Goal: Task Accomplishment & Management: Manage account settings

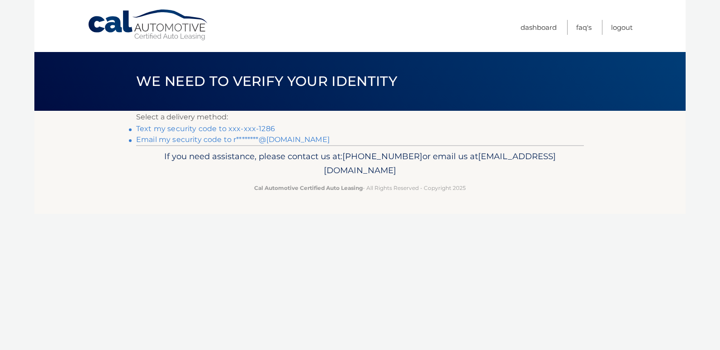
click at [193, 130] on link "Text my security code to xxx-xxx-1286" at bounding box center [205, 128] width 139 height 9
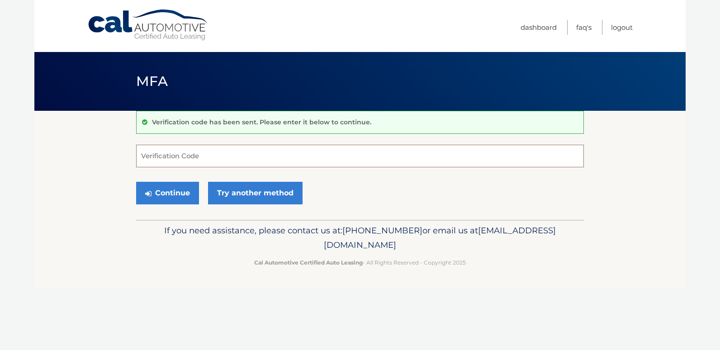
click at [238, 157] on input "Verification Code" at bounding box center [360, 156] width 448 height 23
type input "868450"
click at [178, 199] on button "Continue" at bounding box center [167, 193] width 63 height 23
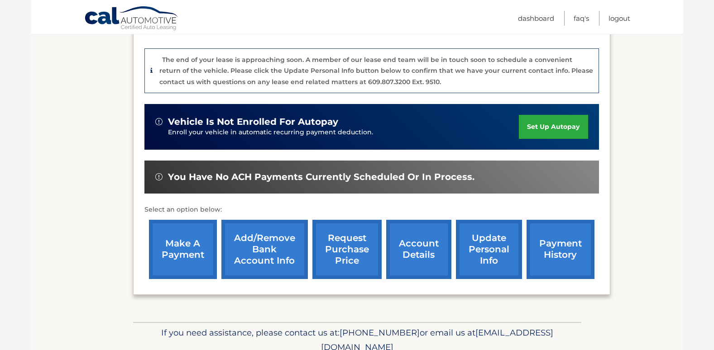
scroll to position [254, 0]
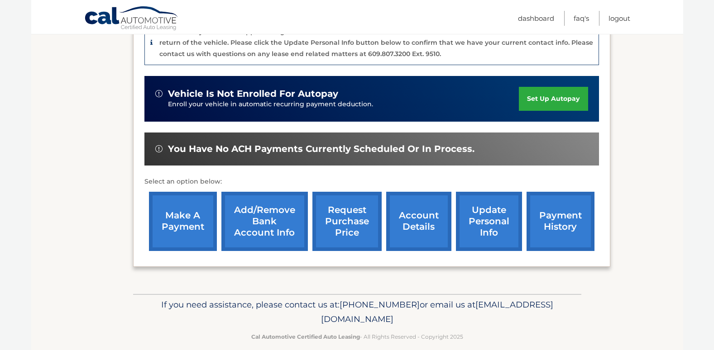
click at [178, 210] on link "make a payment" at bounding box center [183, 221] width 68 height 59
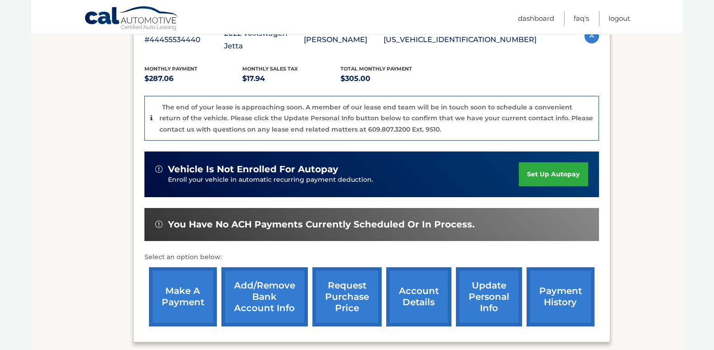
scroll to position [226, 0]
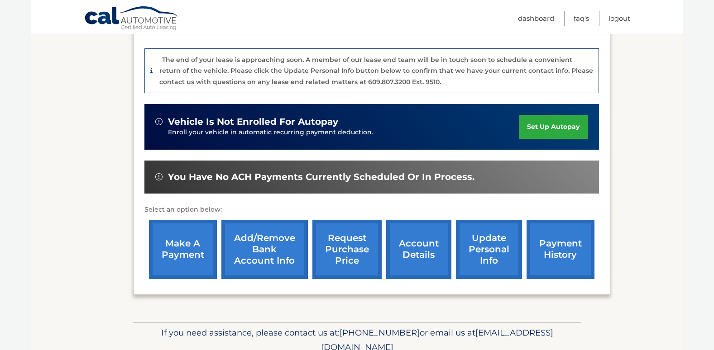
click at [261, 234] on link "Add/Remove bank account info" at bounding box center [264, 249] width 86 height 59
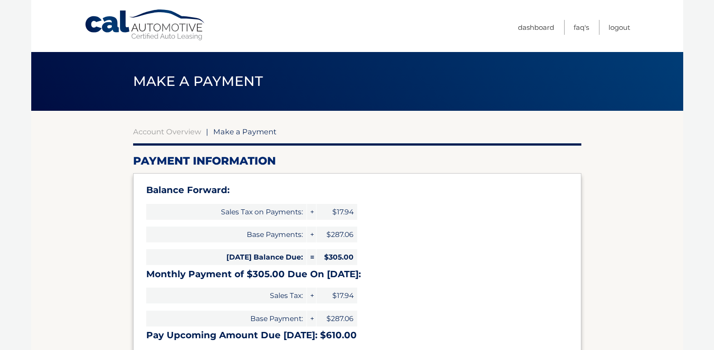
select select "ZGVkNWNmMjktYTU5YS00NzA4LWJiNmItMDJmOGVlMjA4YzZm"
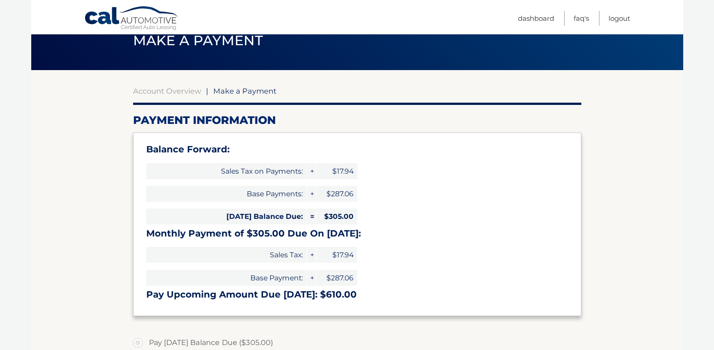
scroll to position [312, 0]
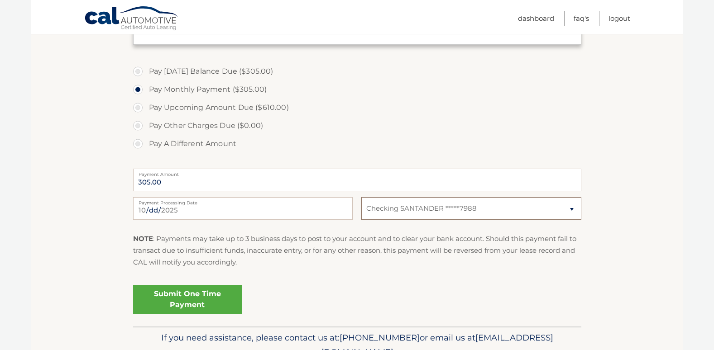
click at [498, 206] on select "Select Bank Account Checking SANTANDER *****7988" at bounding box center [470, 208] width 219 height 23
select select
click at [361, 197] on select "Select Bank Account Checking SANTANDER *****7988" at bounding box center [470, 208] width 219 height 23
click at [479, 210] on select "Select Bank Account Checking SANTANDER *****7988" at bounding box center [470, 208] width 219 height 23
click at [457, 151] on label "Pay A Different Amount" at bounding box center [357, 144] width 448 height 18
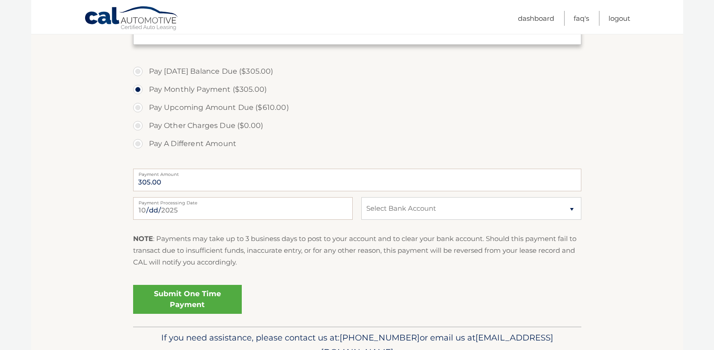
click at [146, 149] on input "Pay A Different Amount" at bounding box center [141, 142] width 9 height 14
radio input "true"
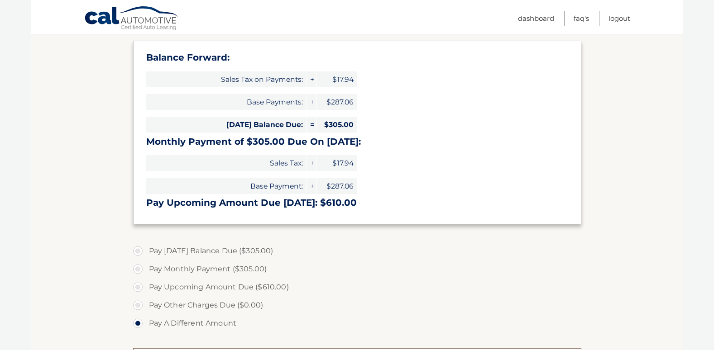
scroll to position [41, 0]
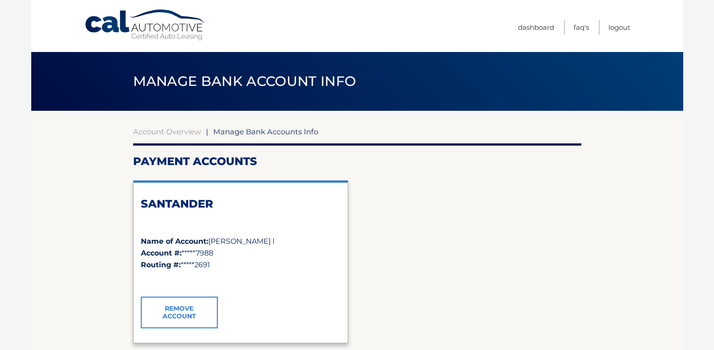
click at [164, 318] on link "Remove Account" at bounding box center [179, 313] width 77 height 32
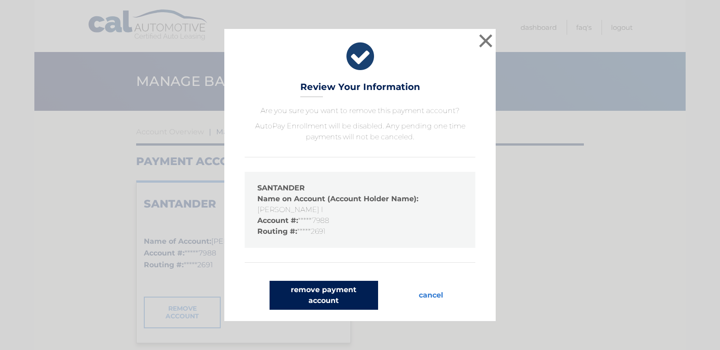
click at [317, 305] on button "remove payment account" at bounding box center [324, 295] width 109 height 29
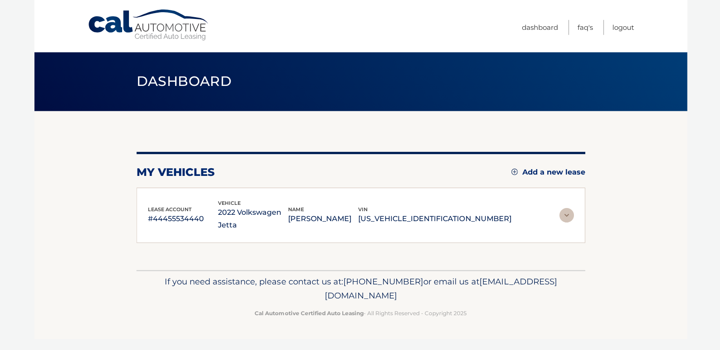
click at [324, 299] on div "If you need assistance, please contact us at: 609-807-3200 or email us at Custo…" at bounding box center [360, 295] width 448 height 51
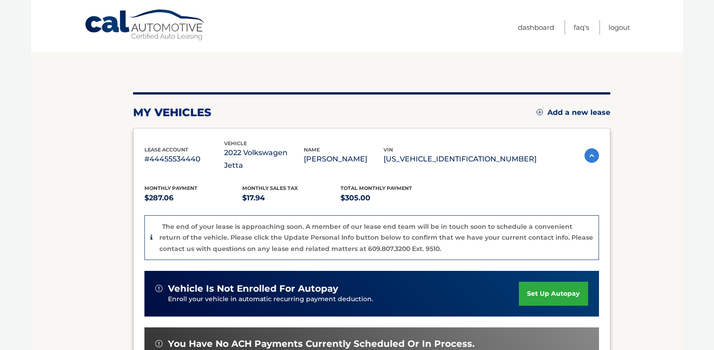
scroll to position [254, 0]
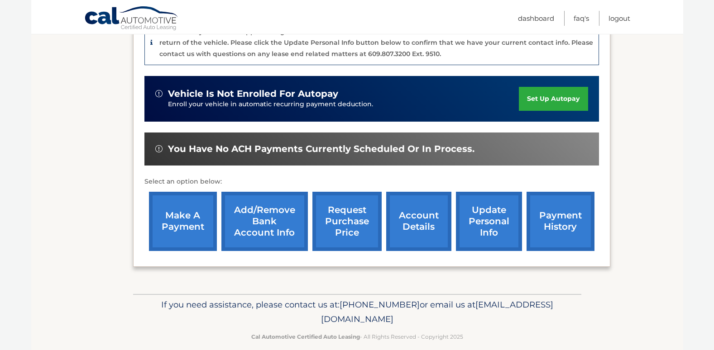
click at [264, 214] on link "Add/Remove bank account info" at bounding box center [264, 221] width 86 height 59
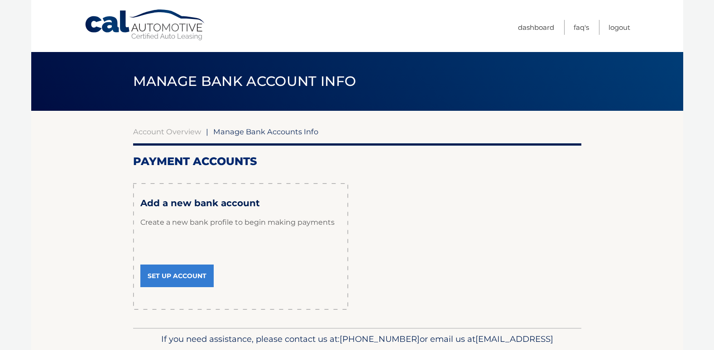
click at [197, 280] on link "Set Up Account" at bounding box center [176, 276] width 73 height 23
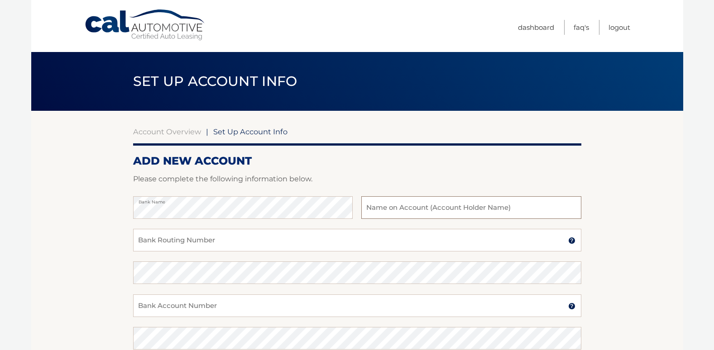
click at [442, 210] on input "text" at bounding box center [470, 207] width 219 height 23
type input "[PERSON_NAME]"
click at [313, 239] on input "Bank Routing Number" at bounding box center [357, 240] width 448 height 23
type input "031176110"
drag, startPoint x: 172, startPoint y: 242, endPoint x: 119, endPoint y: 241, distance: 53.4
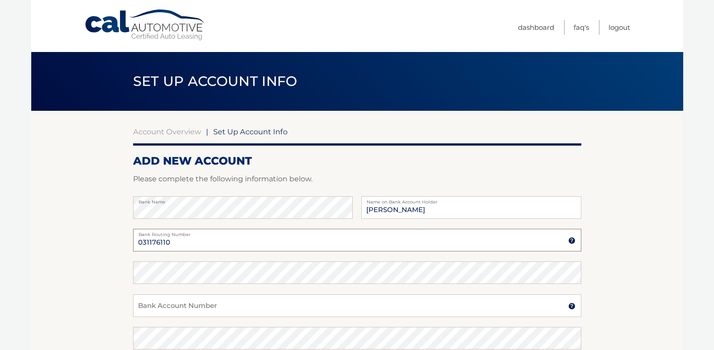
click at [119, 241] on section "Account Overview | Set Up Account Info ADD NEW ACCOUNT Please complete the foll…" at bounding box center [357, 283] width 652 height 345
click at [163, 310] on input "Bank Account Number" at bounding box center [357, 306] width 448 height 23
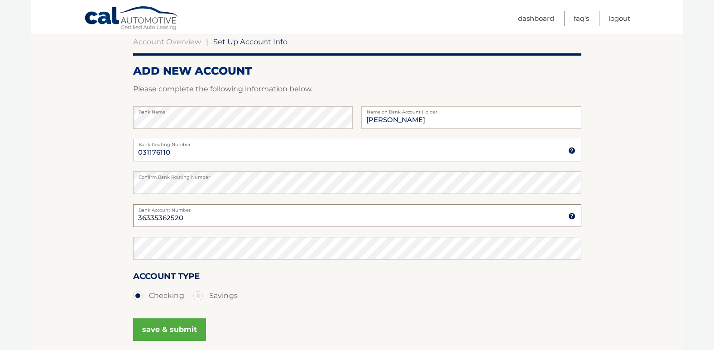
scroll to position [90, 0]
drag, startPoint x: 198, startPoint y: 215, endPoint x: 122, endPoint y: 214, distance: 76.0
click at [122, 214] on section "Account Overview | Set Up Account Info ADD NEW ACCOUNT Please complete the foll…" at bounding box center [357, 192] width 652 height 345
type input "36335362520"
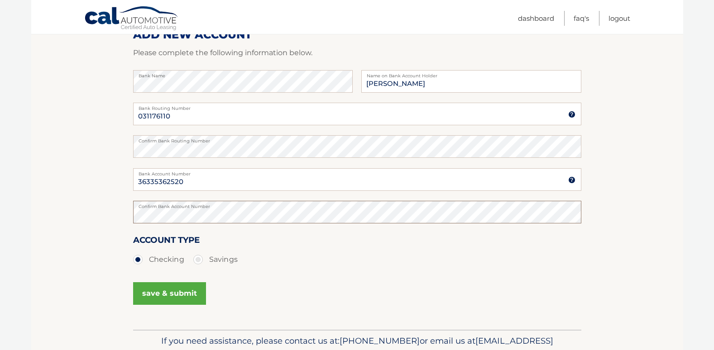
scroll to position [175, 0]
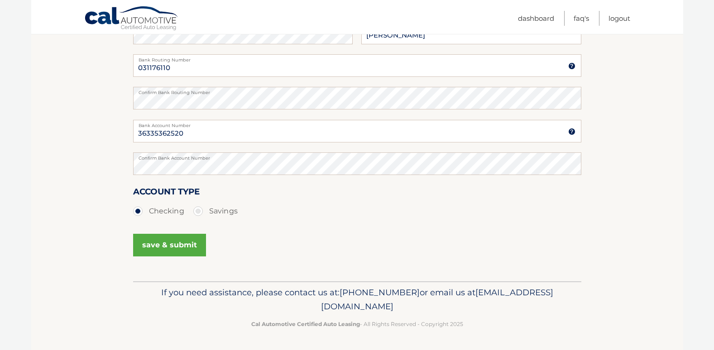
click at [171, 249] on button "save & submit" at bounding box center [169, 245] width 73 height 23
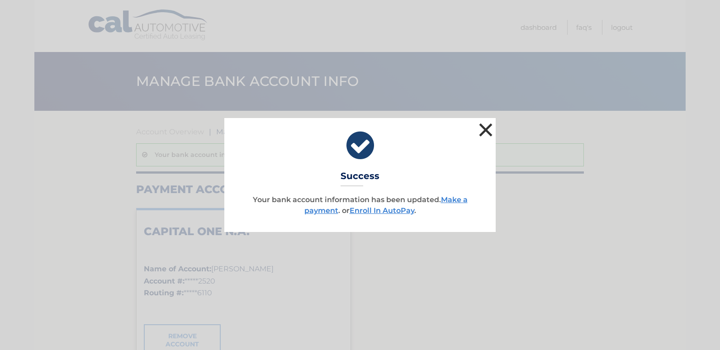
click at [491, 125] on button "×" at bounding box center [486, 130] width 18 height 18
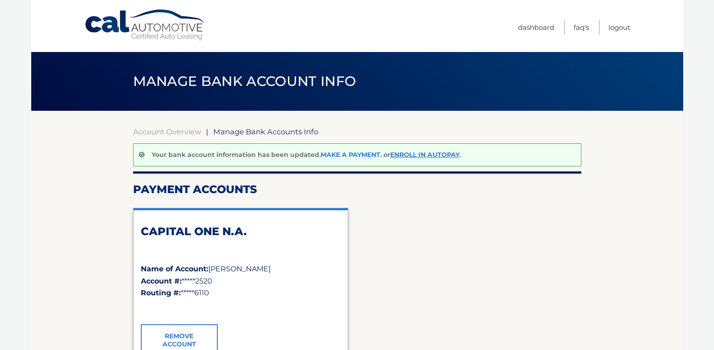
click at [355, 154] on link "Make a payment" at bounding box center [350, 155] width 60 height 8
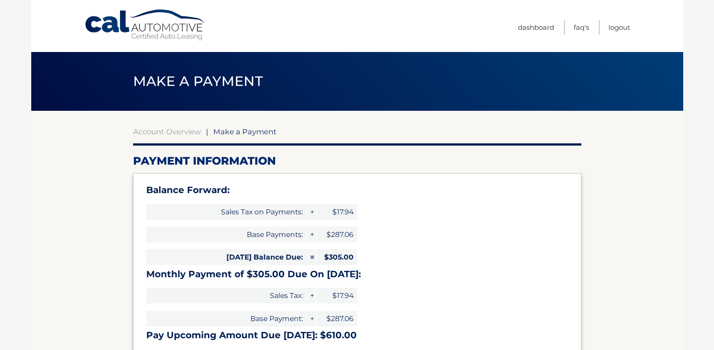
select select "NmFjYWFjNWQtMDcxYy00M2ExLThmYjQtMzIxMzE5Zjk1NzAw"
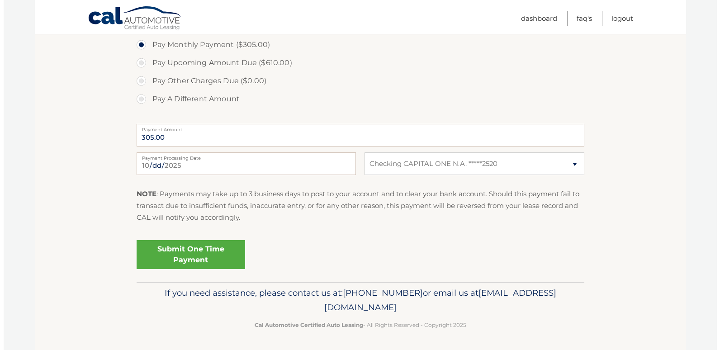
scroll to position [357, 0]
click at [195, 254] on link "Submit One Time Payment" at bounding box center [187, 254] width 109 height 29
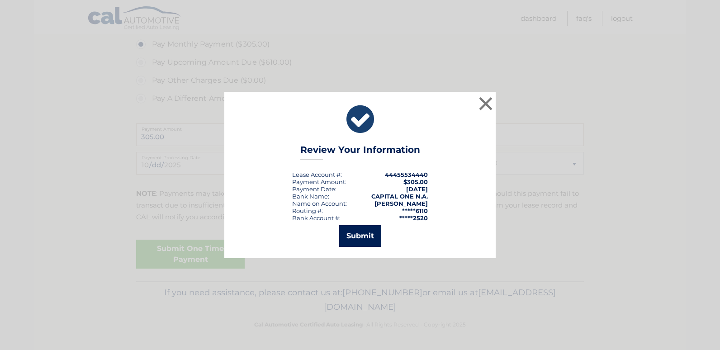
click at [361, 234] on button "Submit" at bounding box center [360, 236] width 42 height 22
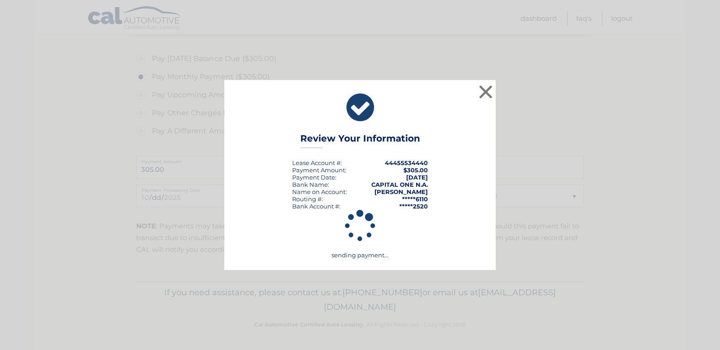
scroll to position [325, 0]
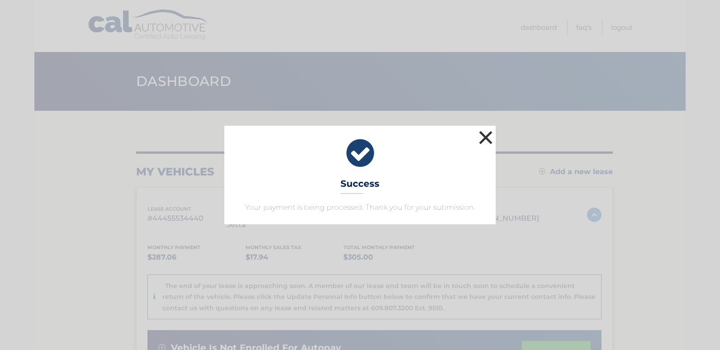
click at [484, 137] on button "×" at bounding box center [486, 138] width 18 height 18
